Goal: Browse casually

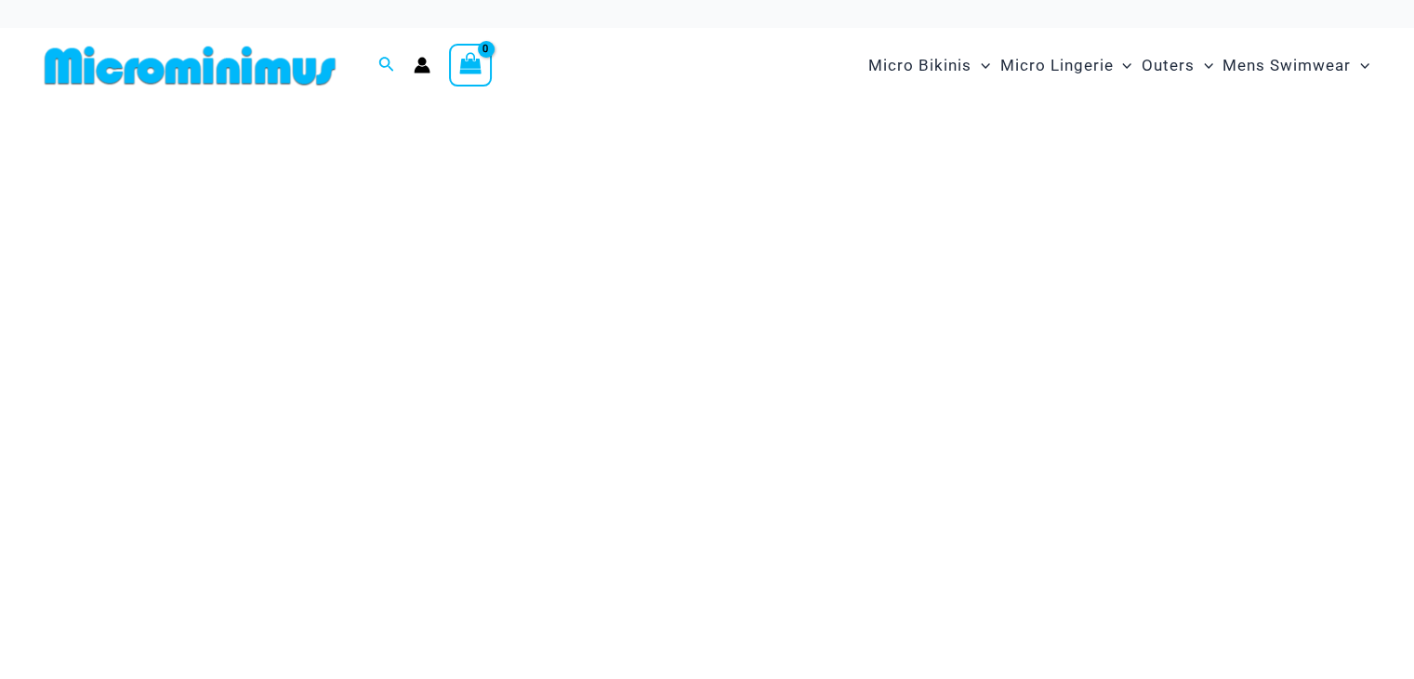
click at [194, 63] on img at bounding box center [190, 66] width 306 height 42
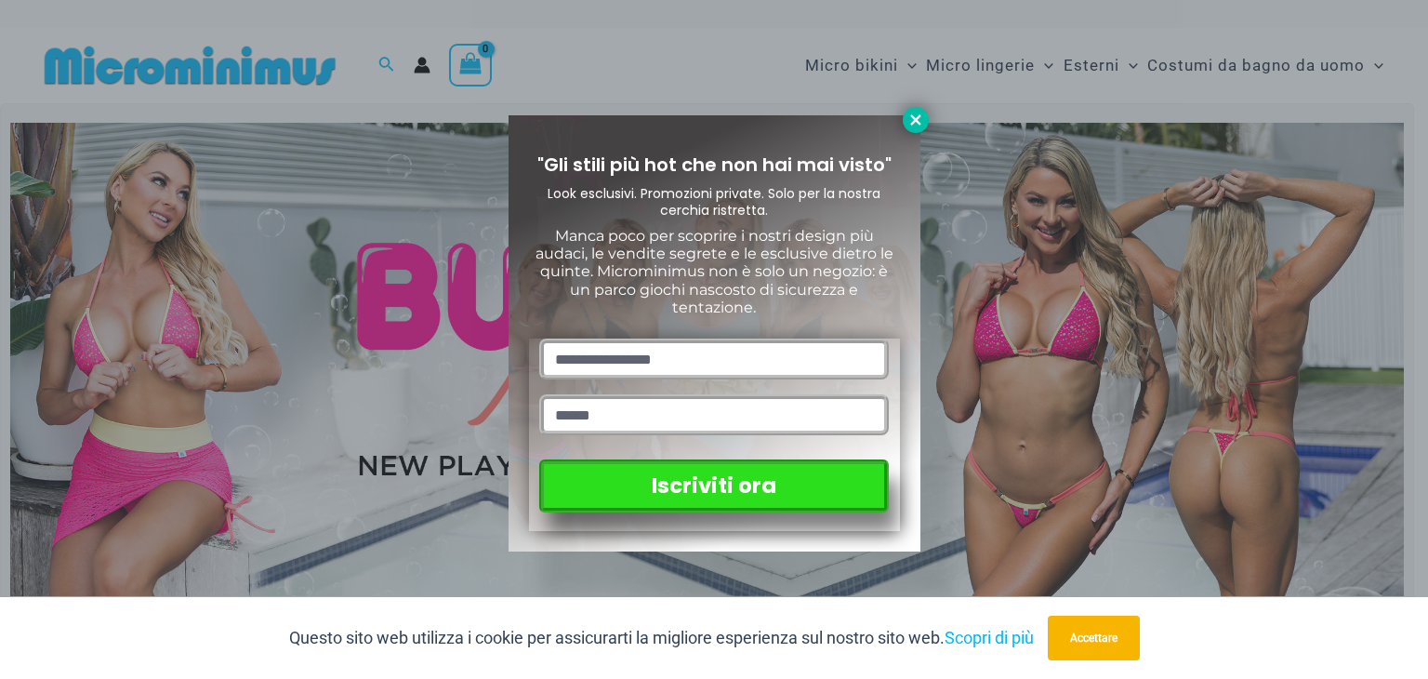
click at [910, 126] on icon at bounding box center [916, 120] width 17 height 17
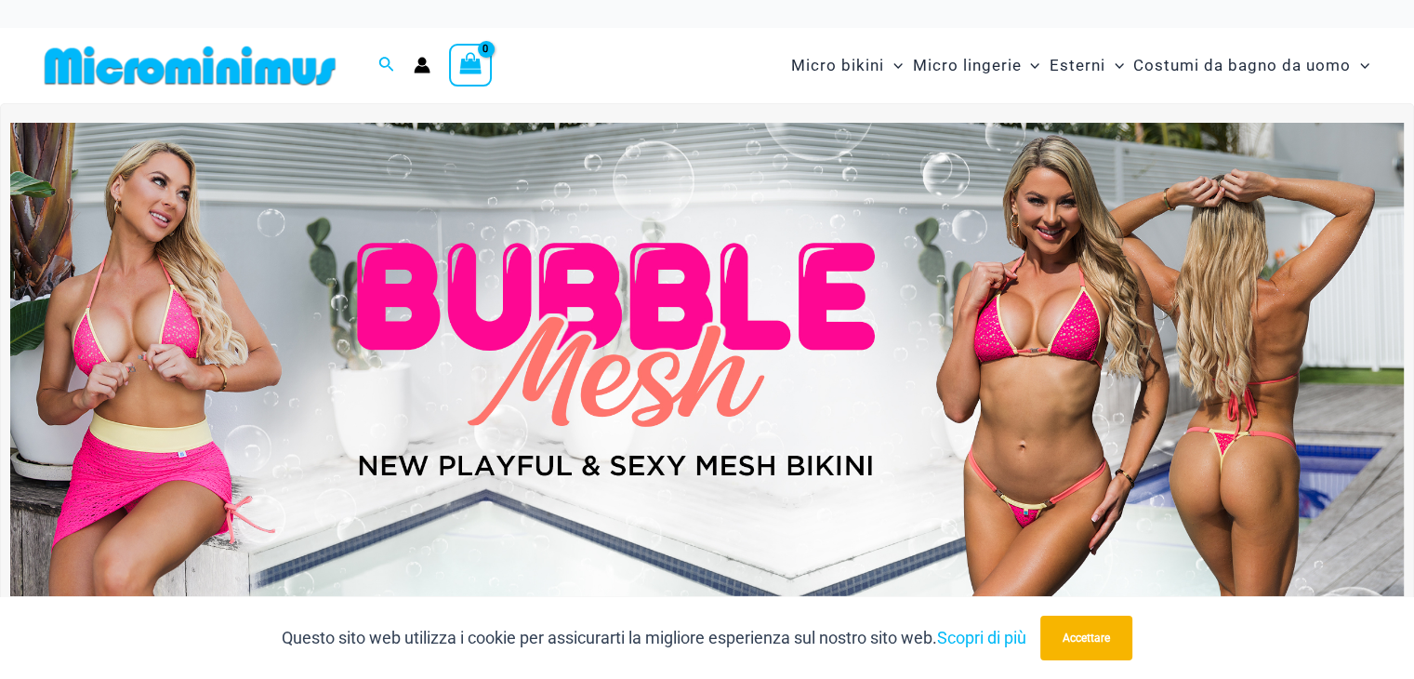
click at [204, 68] on img at bounding box center [190, 66] width 306 height 42
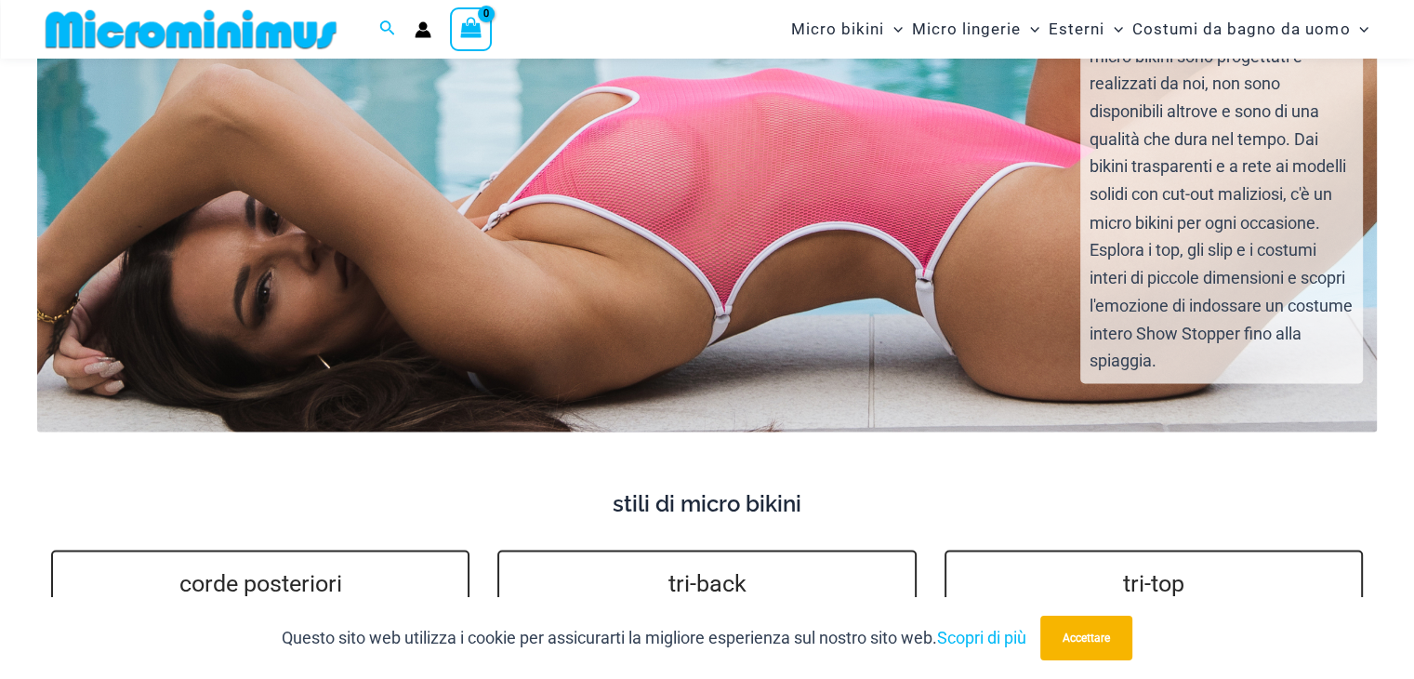
scroll to position [4144, 0]
